Goal: Find contact information: Find phone

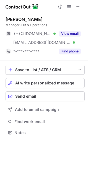
scroll to position [129, 88]
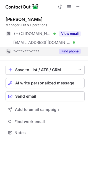
click at [67, 53] on button "Find phone" at bounding box center [70, 52] width 22 height 6
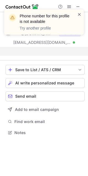
scroll to position [120, 88]
click at [78, 16] on span at bounding box center [79, 15] width 4 height 6
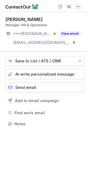
click at [77, 4] on span at bounding box center [78, 6] width 4 height 4
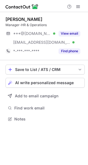
scroll to position [115, 88]
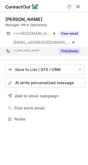
click at [69, 50] on button "Find phone" at bounding box center [70, 52] width 22 height 6
